Goal: Task Accomplishment & Management: Use online tool/utility

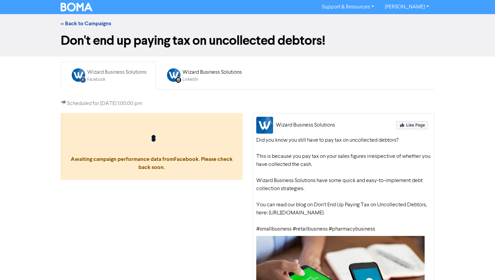
click at [267, 233] on div "Did you know you still have to pay tax on uncollected debtors? This is because …" at bounding box center [343, 184] width 174 height 97
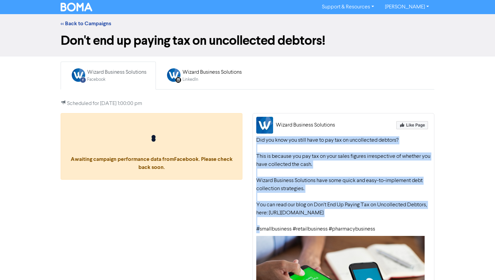
click at [267, 233] on div "Did you know you still have to pay tax on uncollected debtors? This is because …" at bounding box center [343, 184] width 174 height 97
copy div "Did you know you still have to pay tax on uncollected debtors? This is because …"
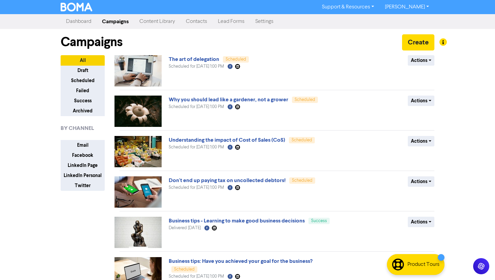
click at [162, 21] on link "Content Library" at bounding box center [157, 21] width 46 height 13
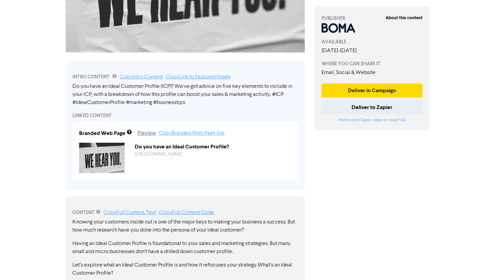
scroll to position [177, 0]
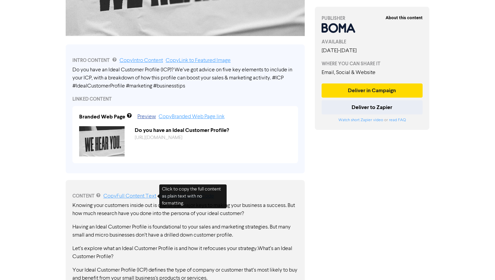
click at [149, 194] on link "Copy Full Content Text" at bounding box center [129, 196] width 53 height 5
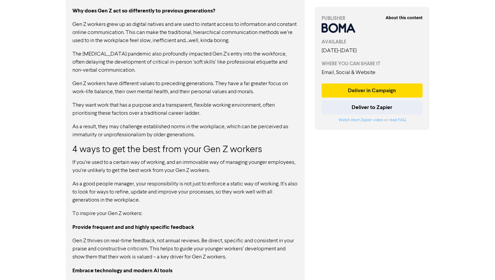
scroll to position [584, 0]
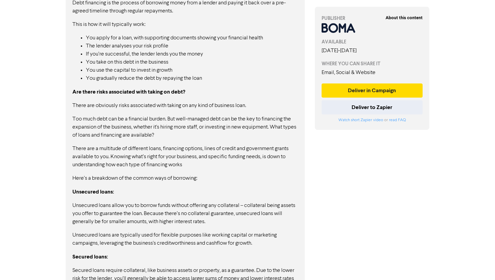
scroll to position [551, 0]
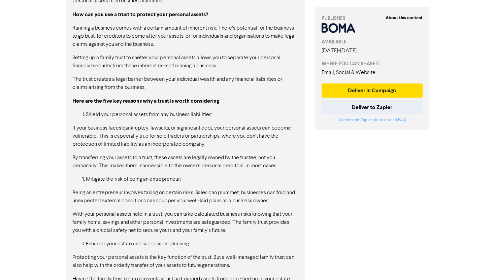
scroll to position [711, 0]
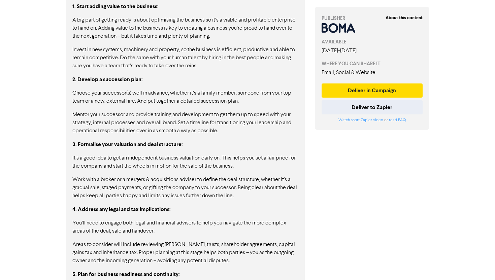
scroll to position [496, 0]
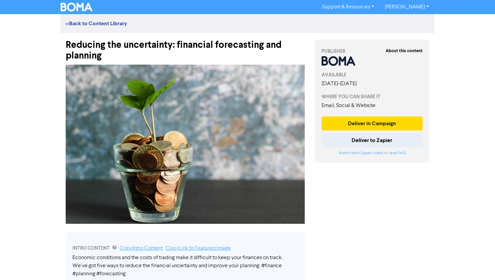
click at [141, 45] on div "Reducing the uncertainty: financial forecasting and planning" at bounding box center [185, 47] width 239 height 28
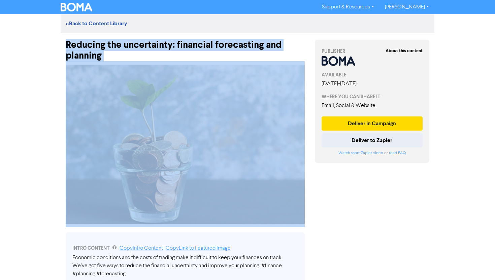
click at [141, 45] on div "Reducing the uncertainty: financial forecasting and planning" at bounding box center [185, 47] width 239 height 28
copy div "Reducing the uncertainty: financial forecasting and planning"
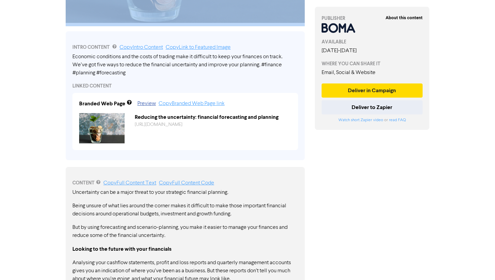
scroll to position [201, 0]
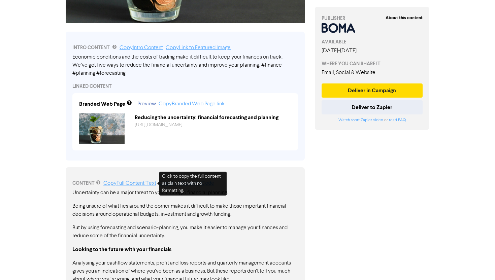
click at [148, 182] on link "Copy Full Content Text" at bounding box center [129, 183] width 53 height 5
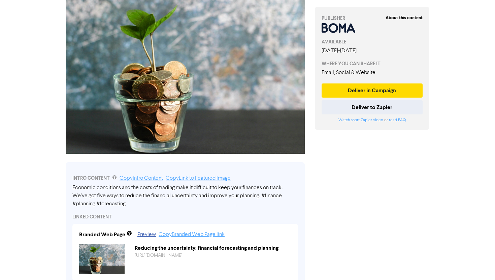
scroll to position [0, 0]
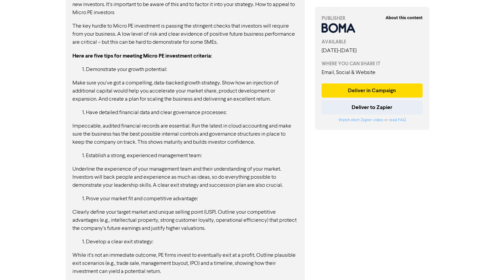
scroll to position [696, 0]
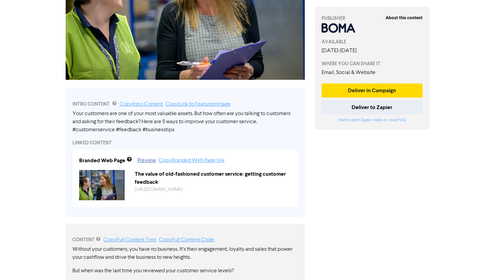
scroll to position [144, 0]
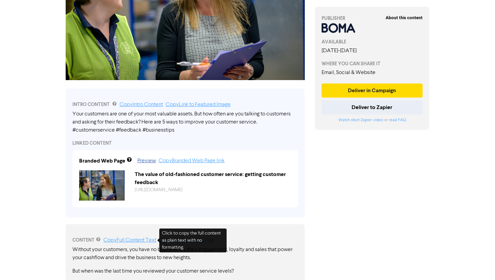
click at [134, 238] on link "Copy Full Content Text" at bounding box center [129, 240] width 53 height 5
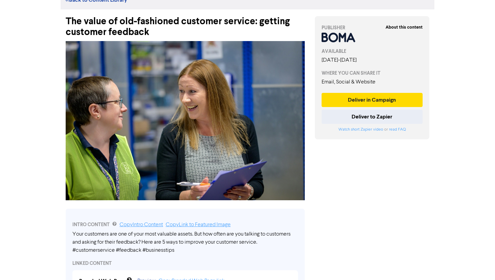
scroll to position [4, 0]
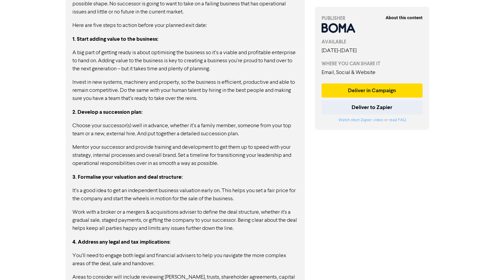
scroll to position [173, 0]
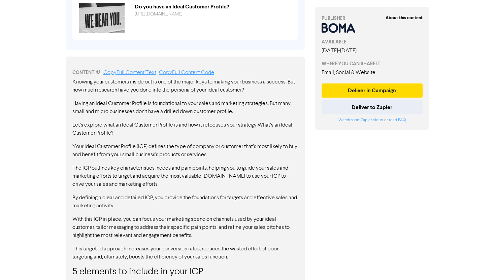
scroll to position [399, 0]
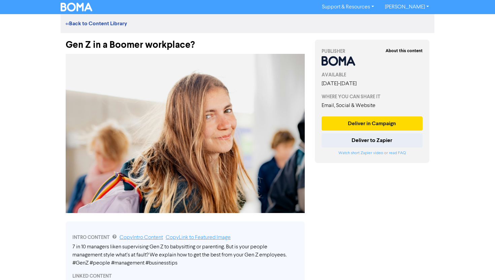
click at [156, 43] on div "Gen Z in a Boomer workplace?" at bounding box center [185, 41] width 239 height 17
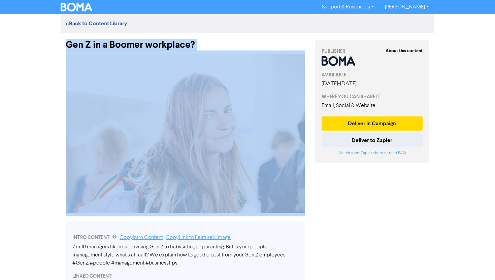
click at [156, 43] on div "Gen Z in a Boomer workplace?" at bounding box center [185, 41] width 239 height 17
click at [336, 122] on button "Deliver in Campaign" at bounding box center [371, 123] width 101 height 14
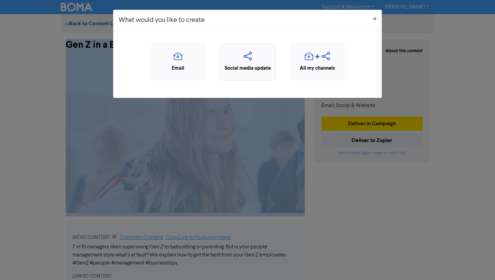
click at [268, 69] on div "Social media update" at bounding box center [247, 69] width 49 height 8
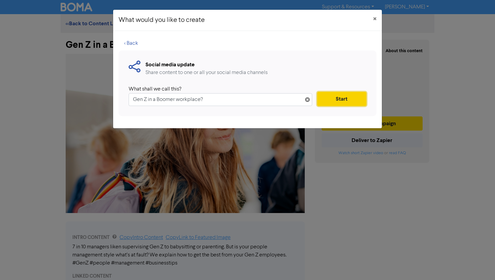
click at [328, 100] on button "Start" at bounding box center [341, 99] width 49 height 14
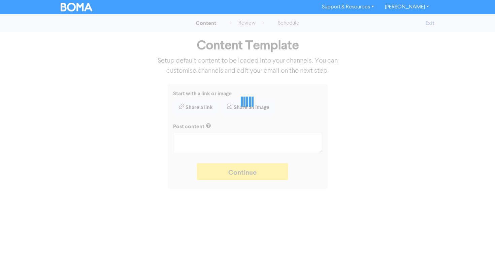
type textarea "x"
type textarea "7 in 10 managers liken supervising Gen Z to babysitting or parenting. But is yo…"
type textarea "x"
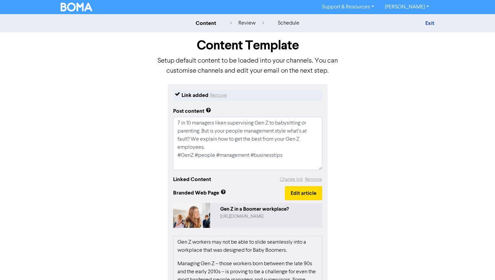
click at [263, 213] on div "Gen Z in a Boomer workplace?" at bounding box center [269, 210] width 99 height 8
